Goal: Transaction & Acquisition: Purchase product/service

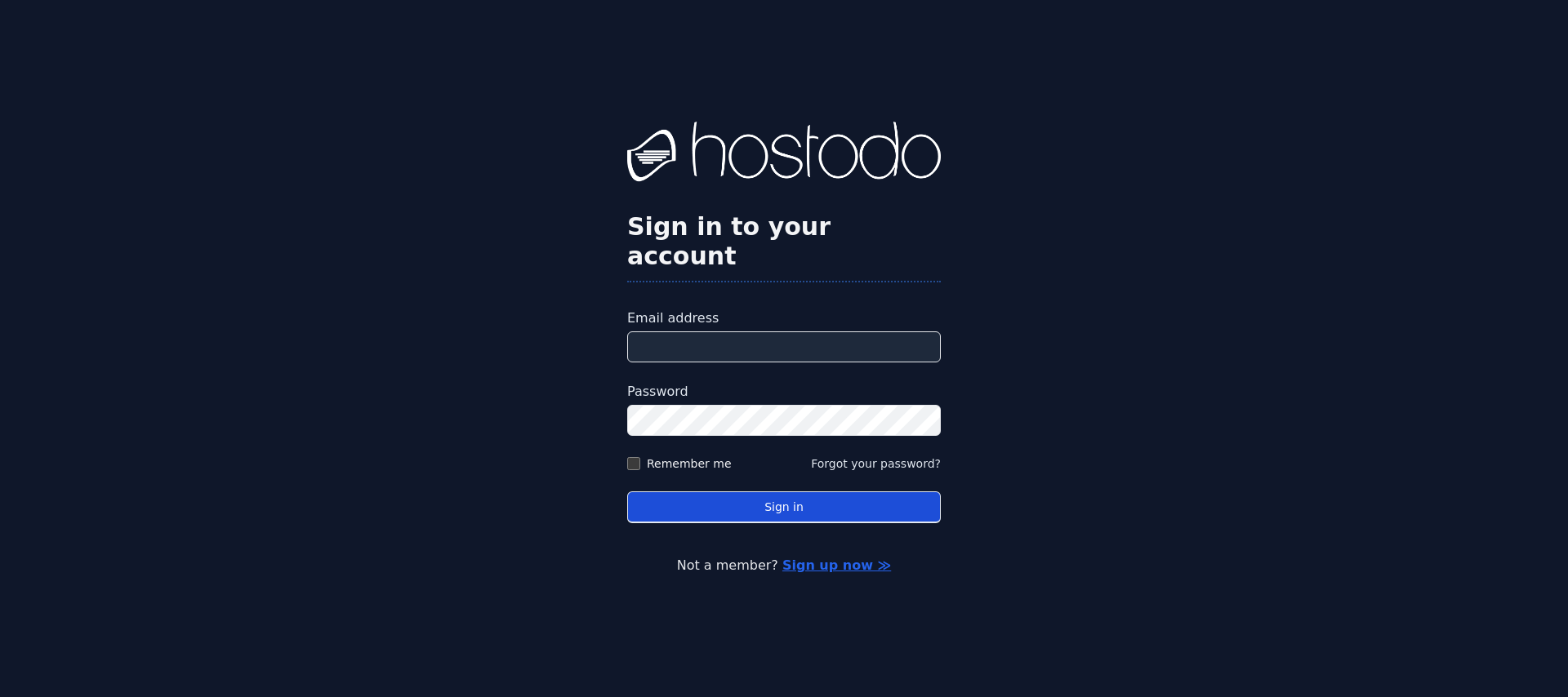
type input "**********"
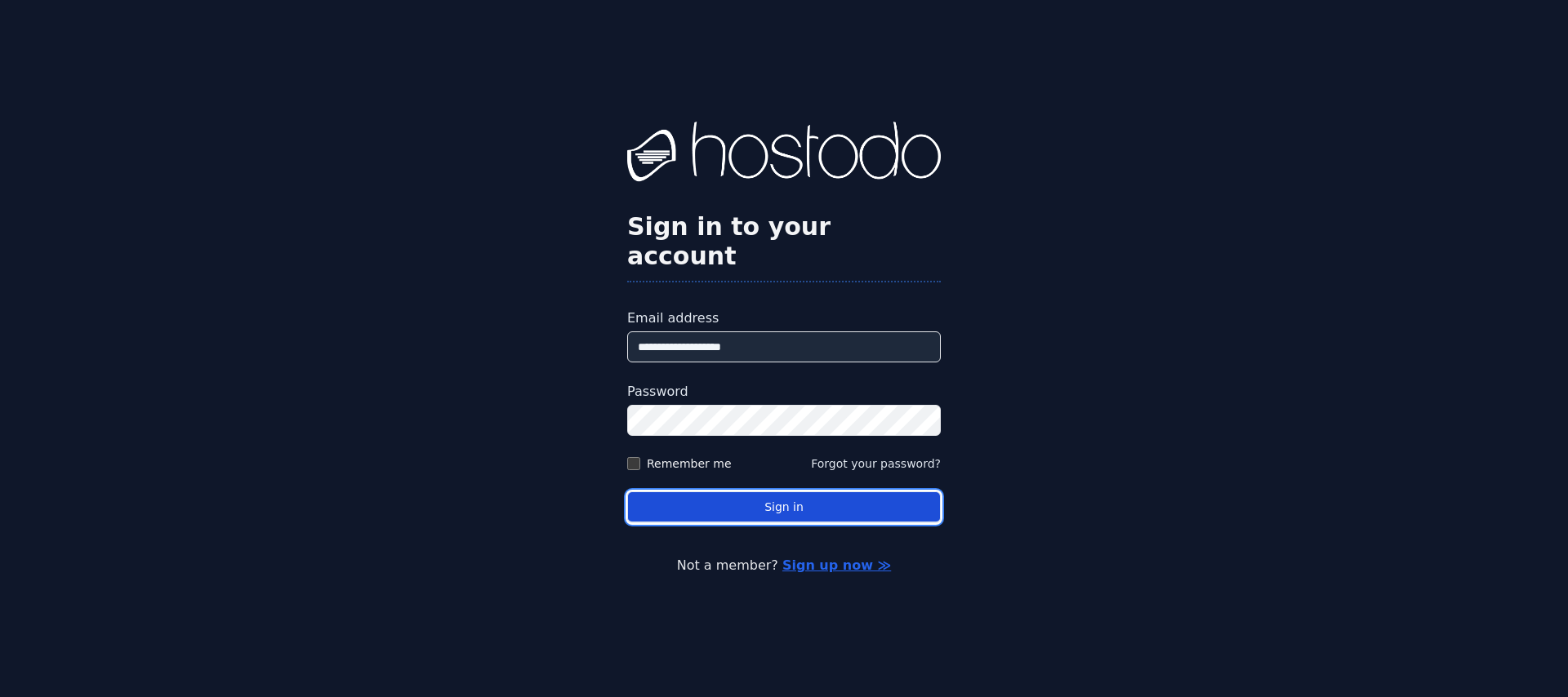
click at [737, 493] on button "Sign in" at bounding box center [784, 507] width 313 height 32
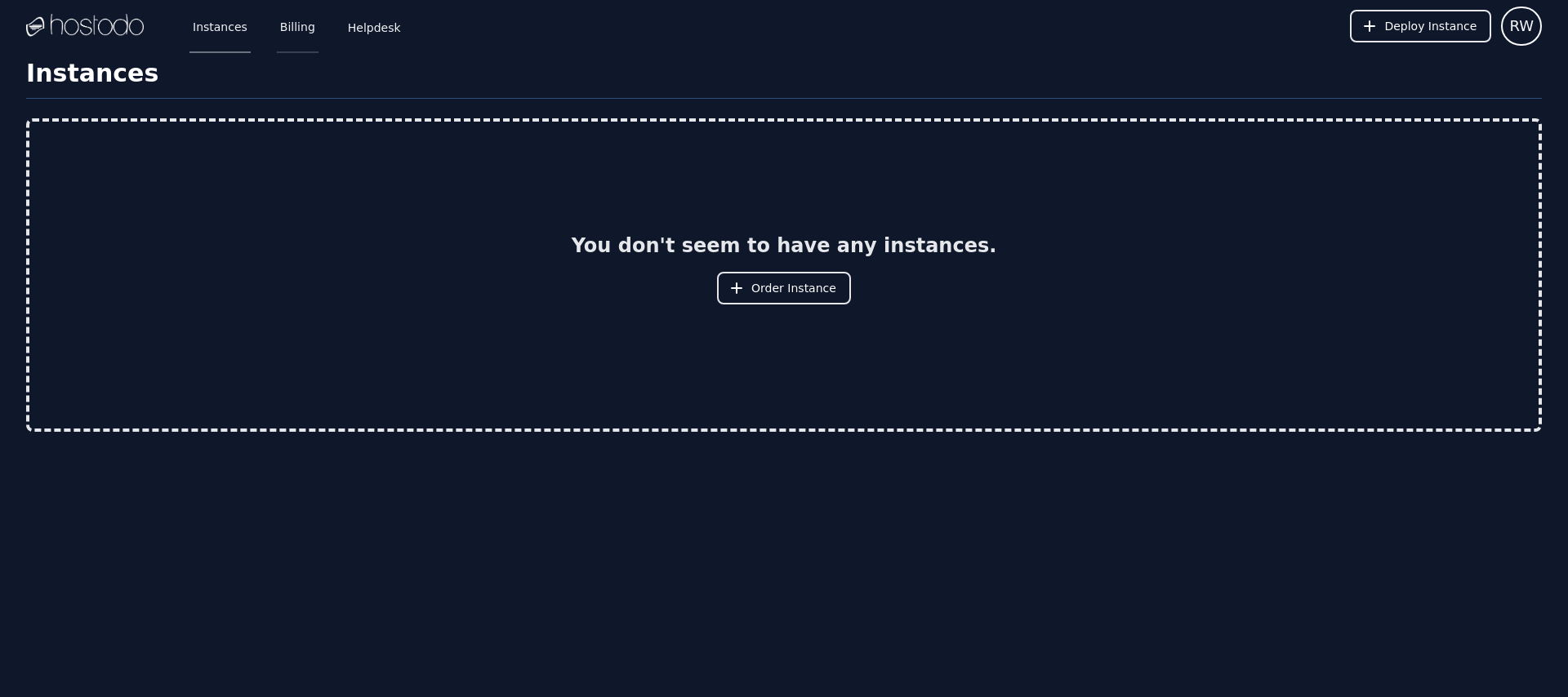
click at [292, 36] on link "Billing" at bounding box center [298, 26] width 42 height 54
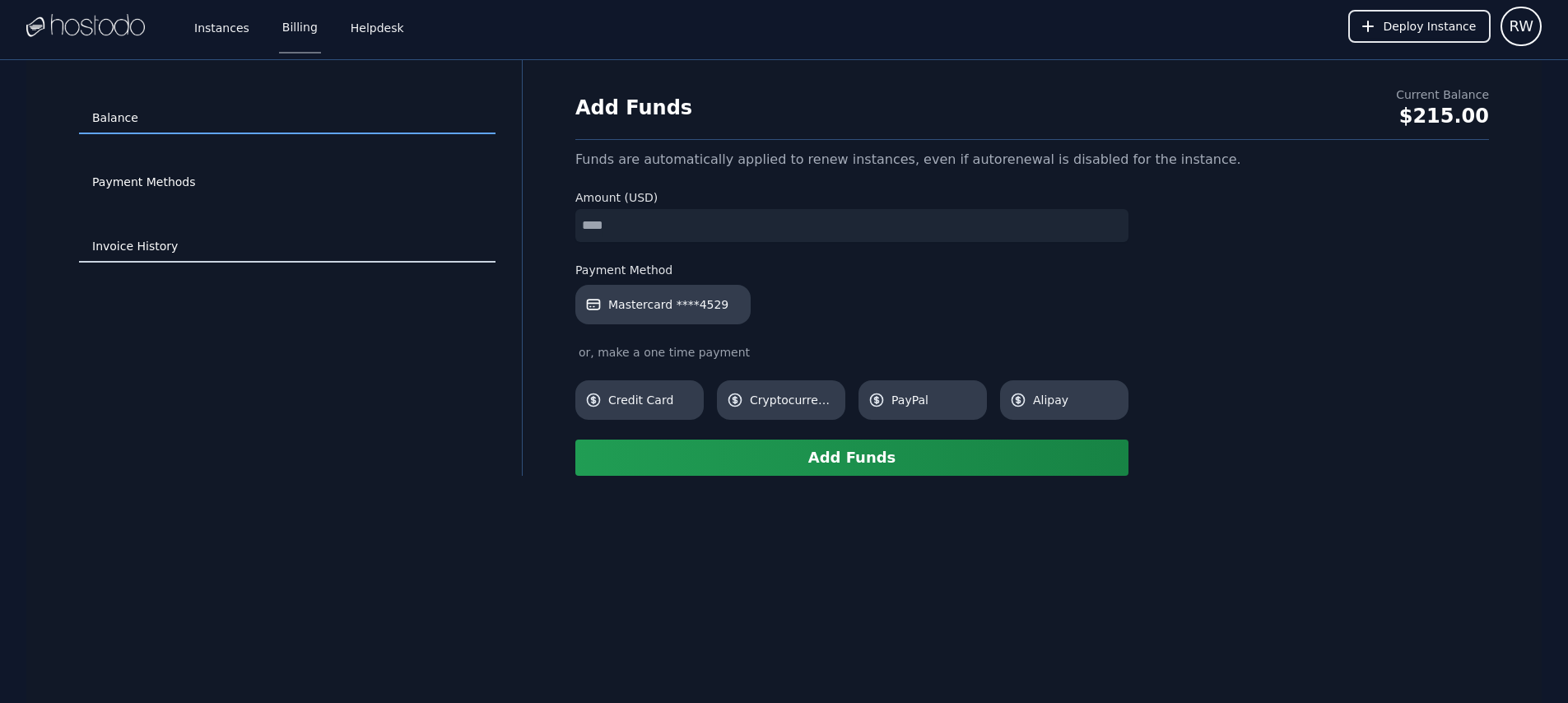
click at [199, 238] on link "Invoice History" at bounding box center [287, 247] width 416 height 32
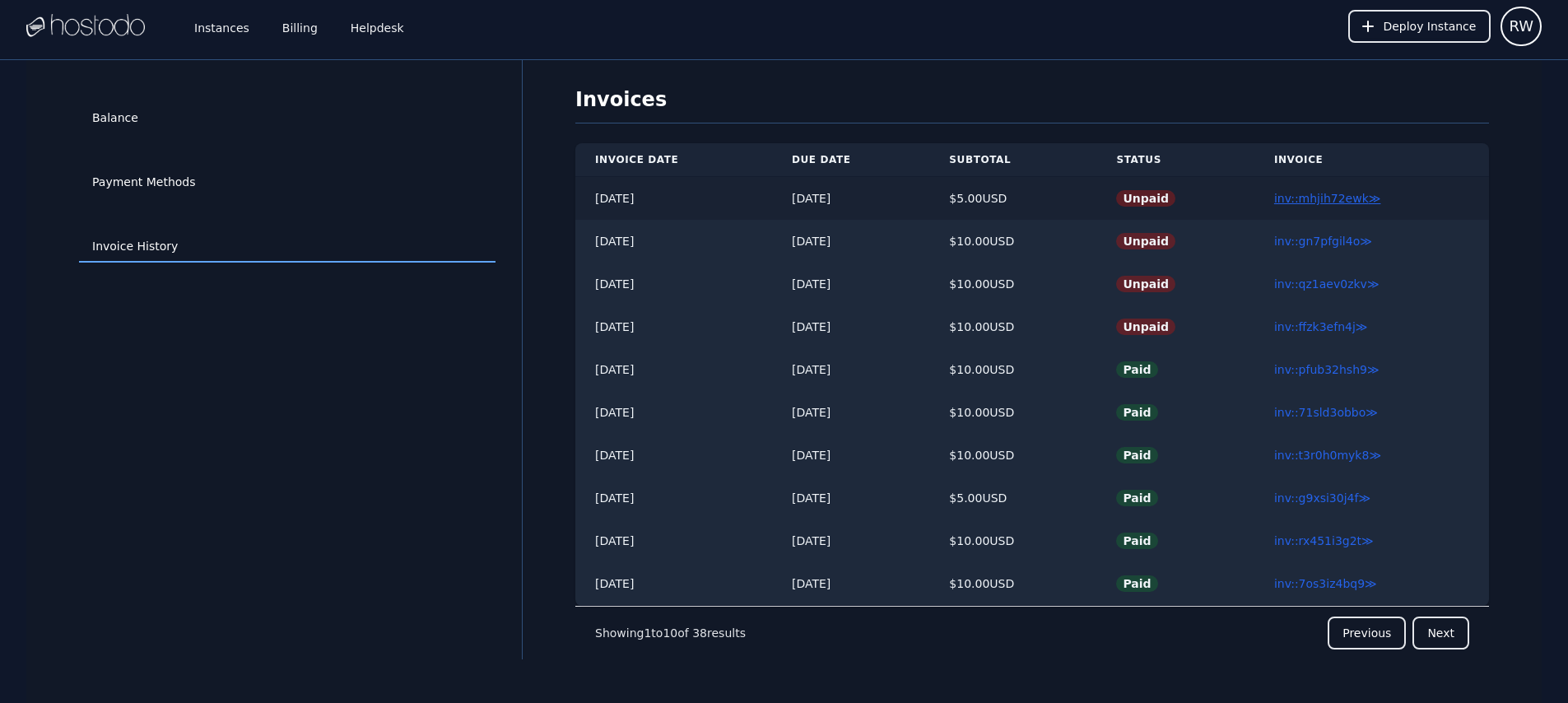
click at [1351, 202] on link "inv::mhjih72ewk ≫" at bounding box center [1327, 199] width 107 height 13
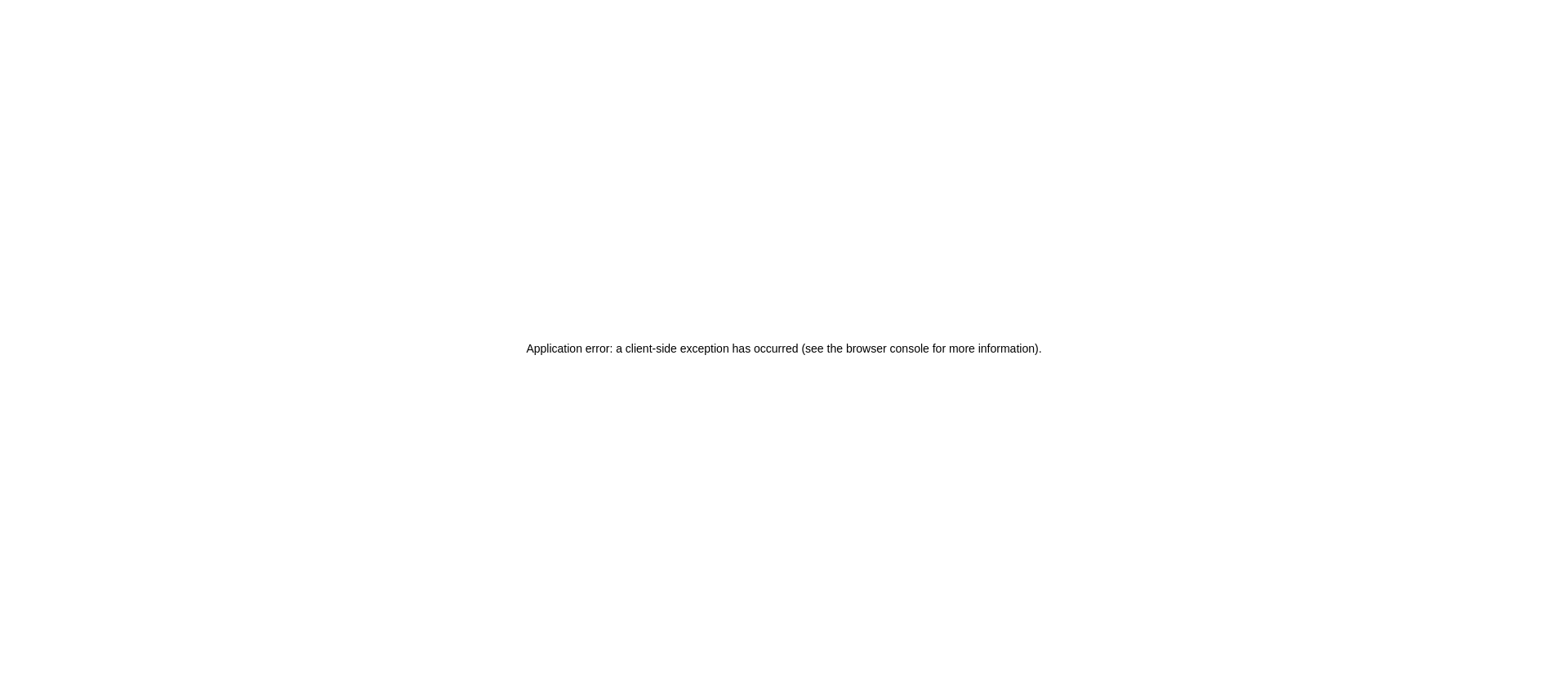
drag, startPoint x: 452, startPoint y: 60, endPoint x: 429, endPoint y: 63, distance: 23.2
click at [452, 60] on div "Application error: a client-side exception has occurred (see the browser consol…" at bounding box center [784, 348] width 1568 height 697
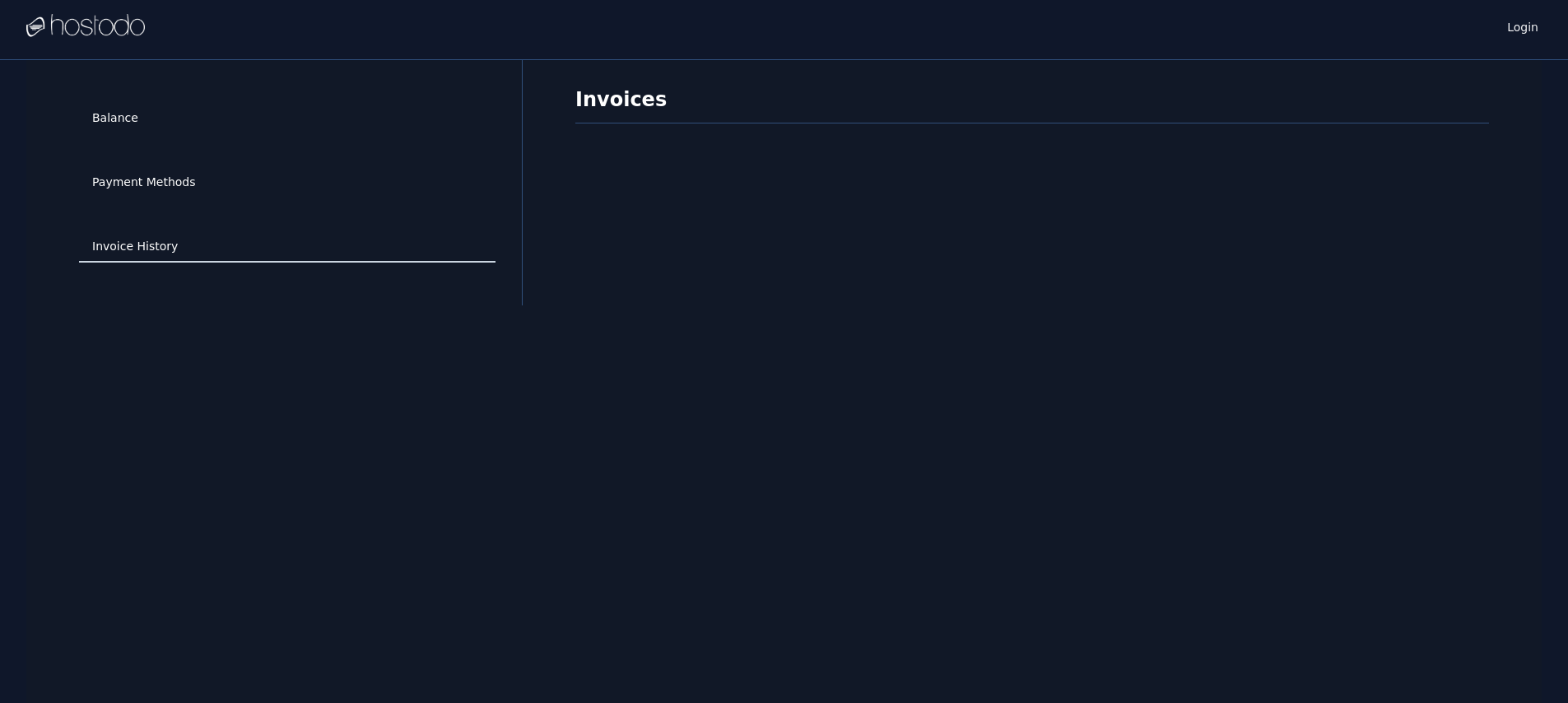
click at [238, 238] on link "Invoice History" at bounding box center [287, 247] width 416 height 32
click at [220, 144] on div "Balance" at bounding box center [287, 118] width 416 height 64
click at [219, 127] on link "Balance" at bounding box center [287, 119] width 416 height 32
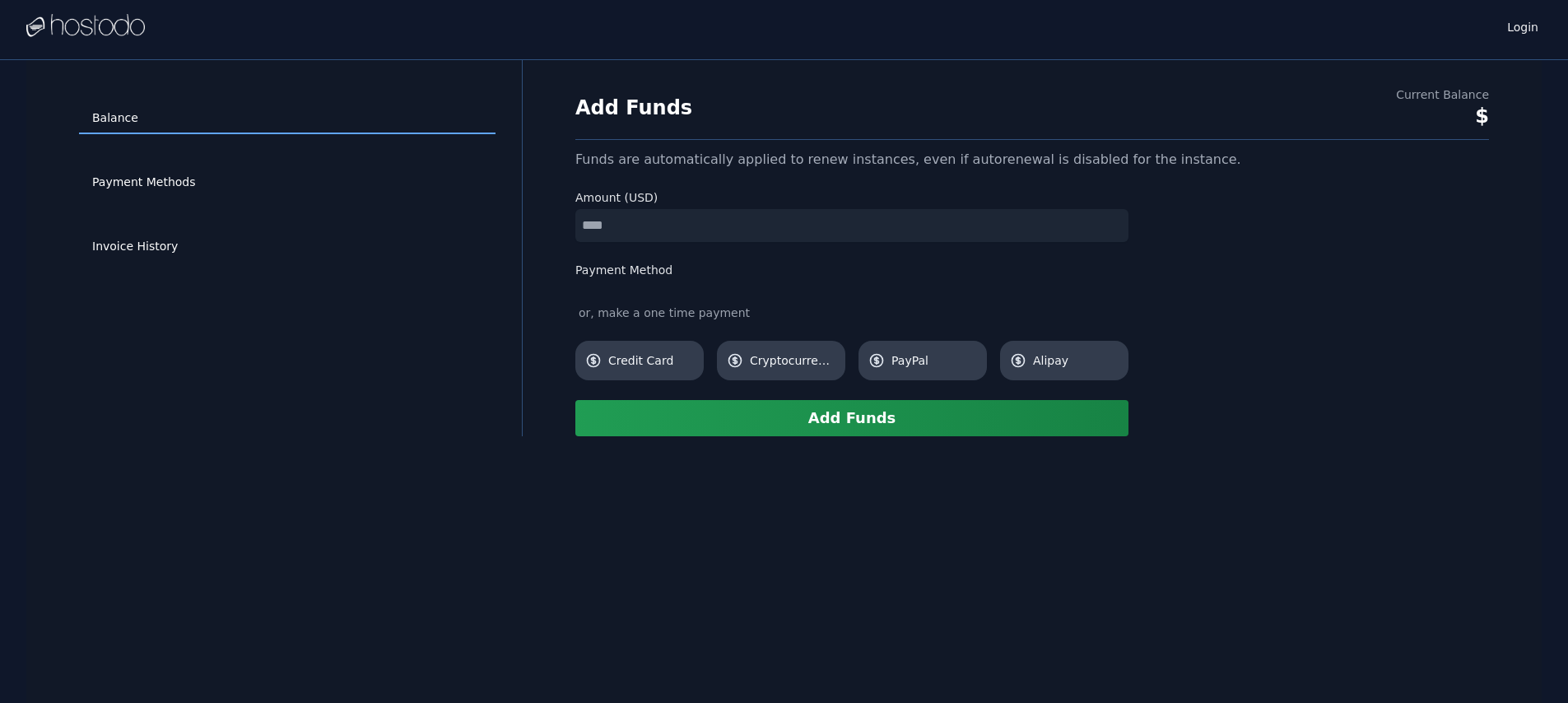
click at [116, 39] on div at bounding box center [86, 26] width 119 height 52
click at [110, 34] on img at bounding box center [86, 27] width 119 height 25
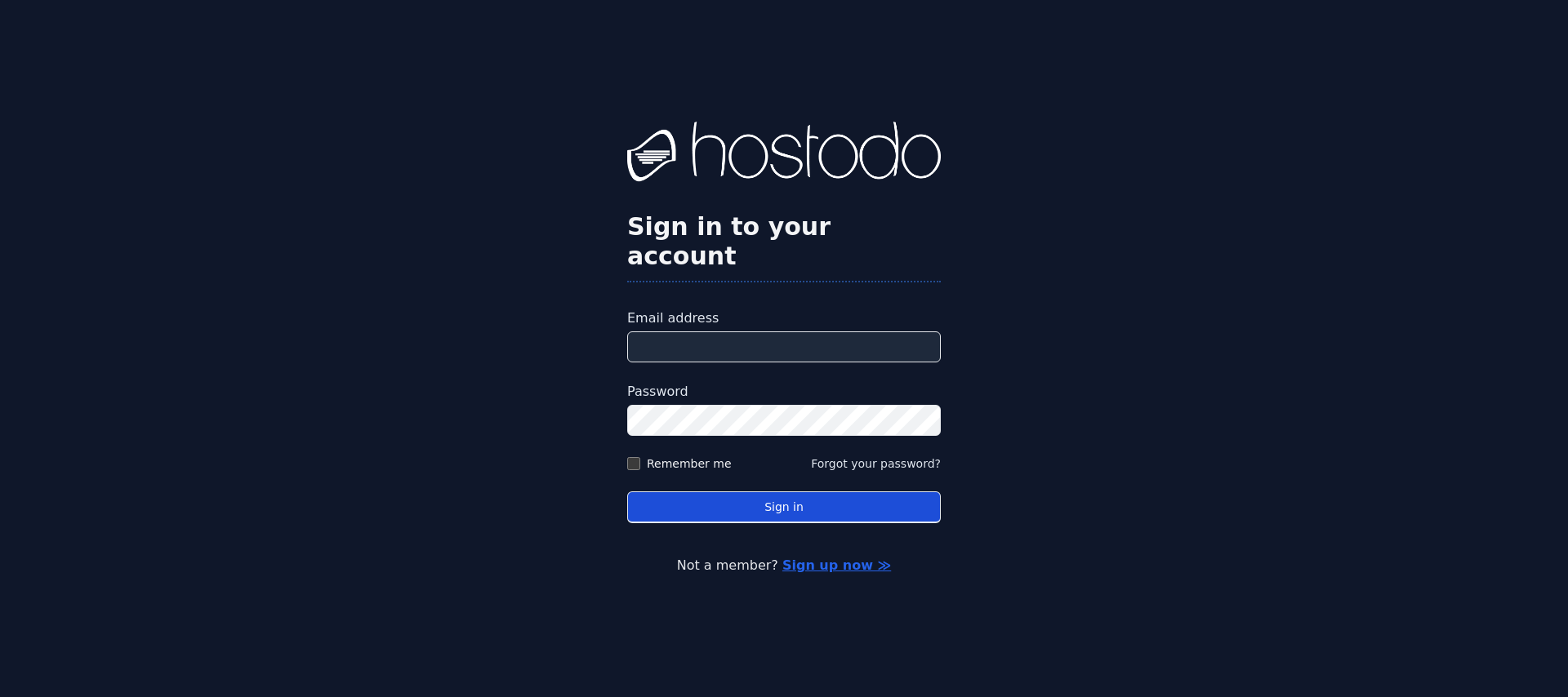
type input "**********"
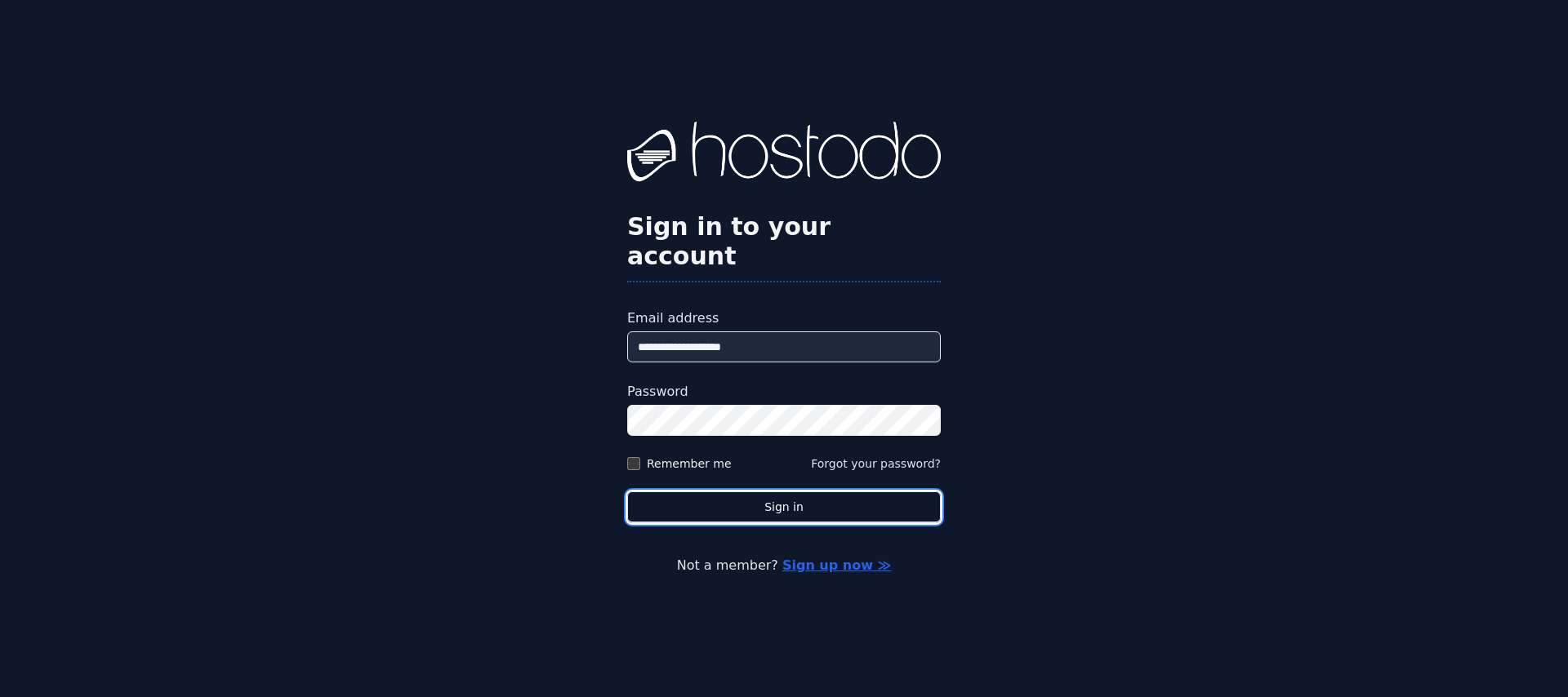
drag, startPoint x: 761, startPoint y: 494, endPoint x: 786, endPoint y: 457, distance: 44.7
click at [761, 493] on button "Sign in" at bounding box center [784, 507] width 313 height 32
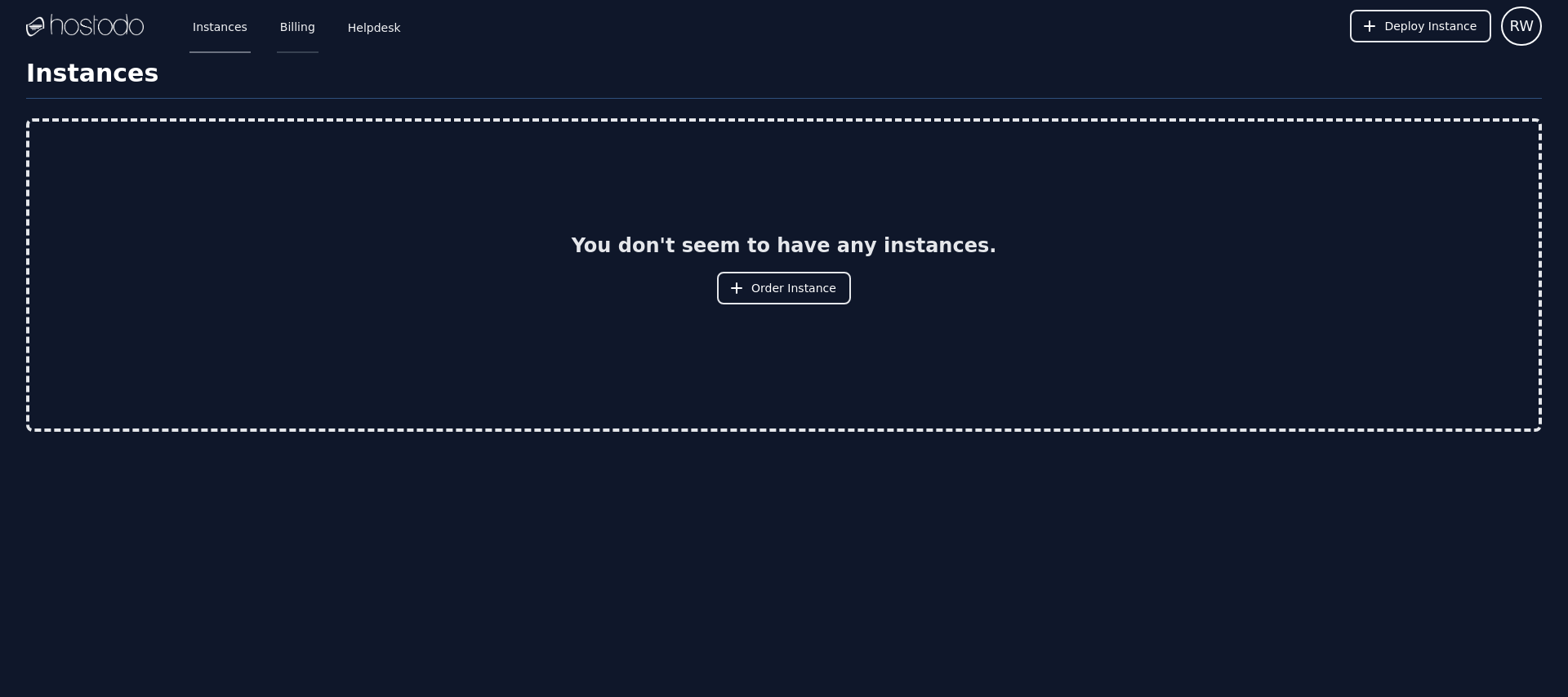
click at [298, 21] on link "Billing" at bounding box center [298, 26] width 42 height 54
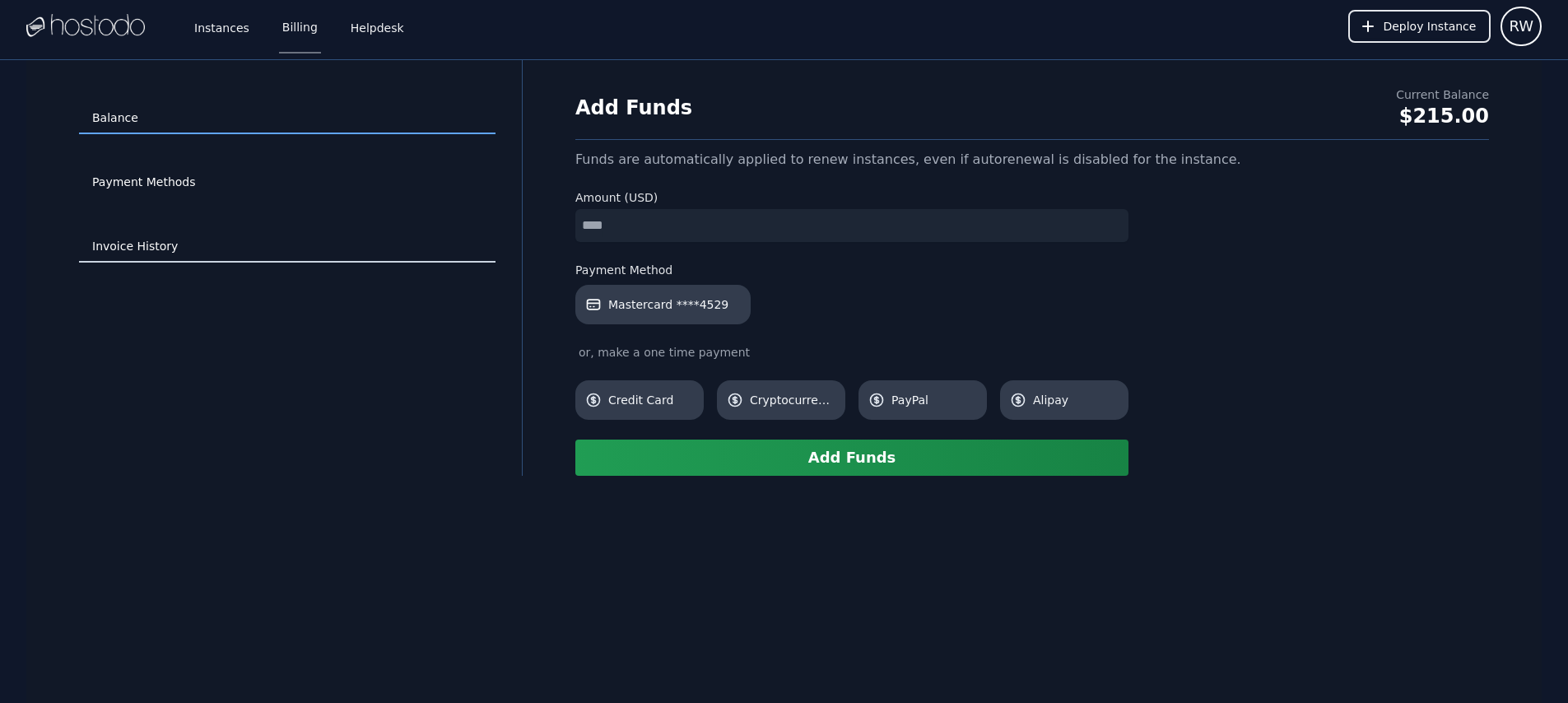
click at [339, 258] on link "Invoice History" at bounding box center [287, 247] width 416 height 32
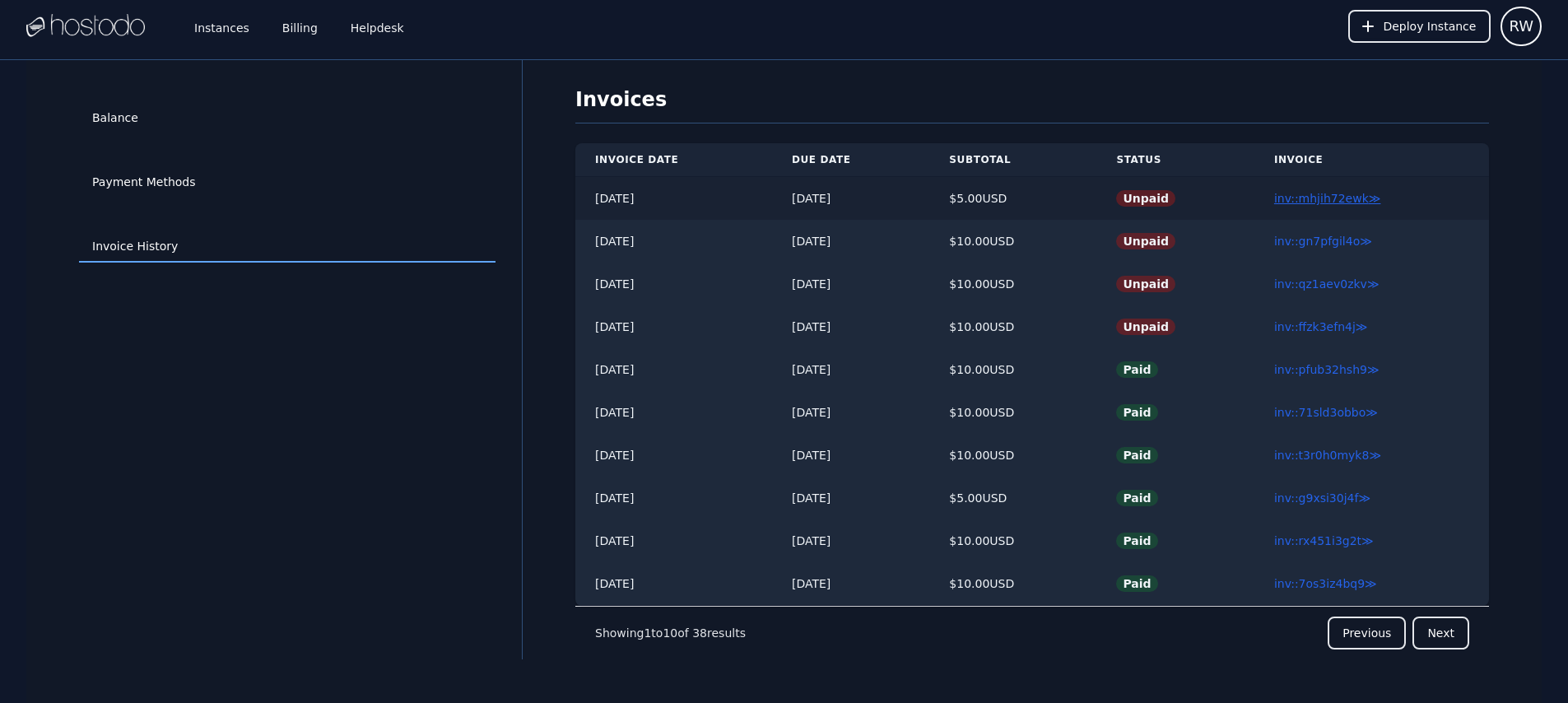
click at [1355, 204] on link "inv::mhjih72ewk ≫" at bounding box center [1327, 199] width 107 height 13
click at [1310, 241] on link "inv::gn7pfgil4o ≫" at bounding box center [1323, 241] width 98 height 13
click at [168, 115] on link "Balance" at bounding box center [287, 119] width 416 height 32
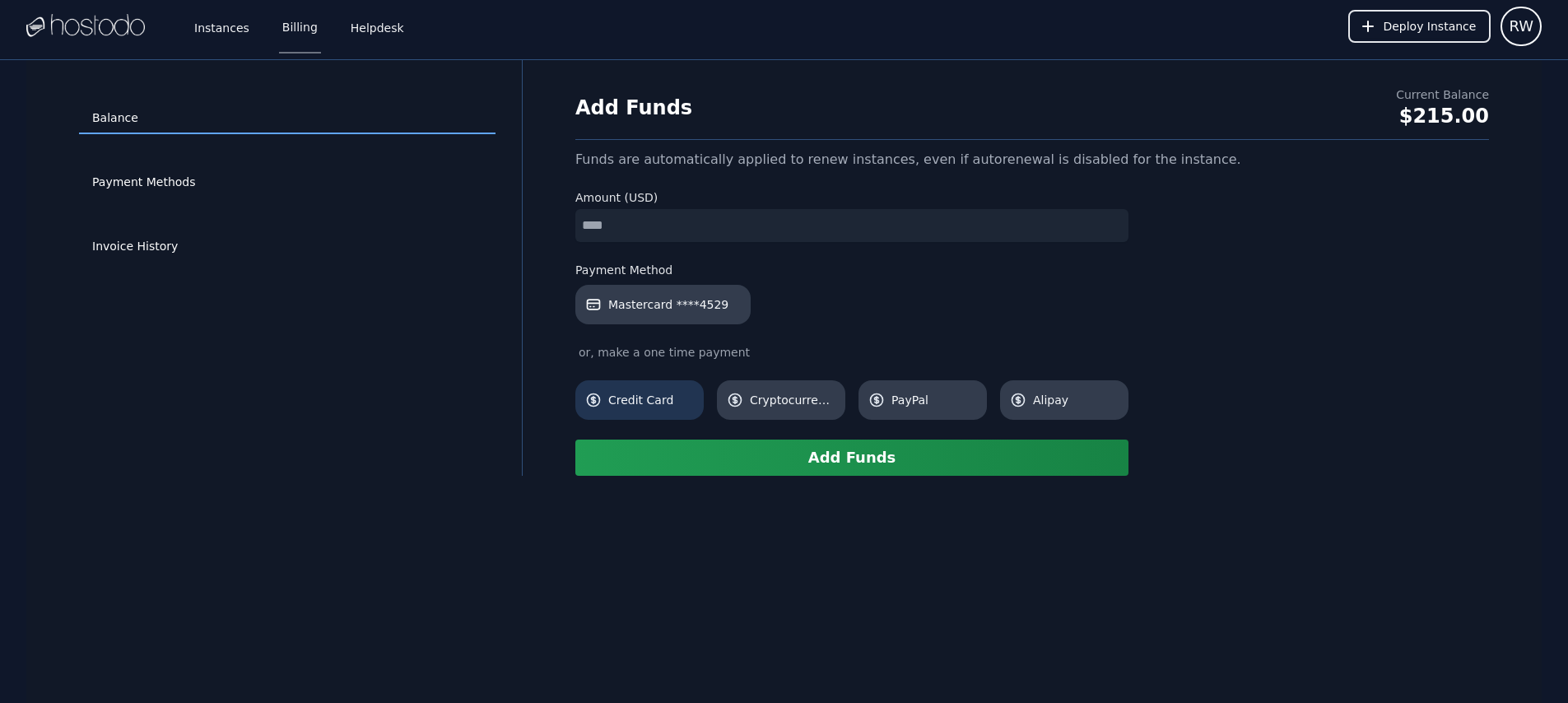
click at [639, 409] on link "Credit Card" at bounding box center [639, 401] width 129 height 40
click at [625, 224] on input "number" at bounding box center [852, 226] width 553 height 33
type input "*"
click at [804, 454] on button "Add Funds" at bounding box center [852, 458] width 553 height 37
